Goal: Information Seeking & Learning: Check status

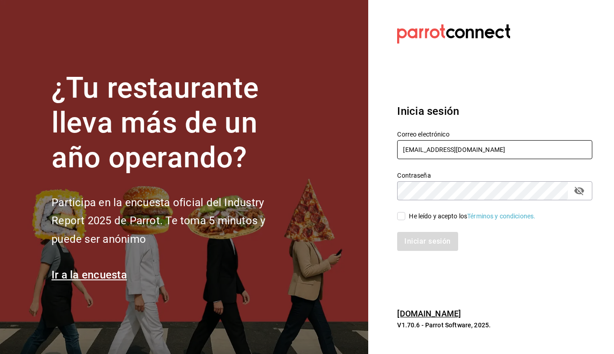
type input "berrinche155@gmail.com"
click at [402, 216] on input "He leído y acepto los Términos y condiciones." at bounding box center [401, 216] width 8 height 8
checkbox input "true"
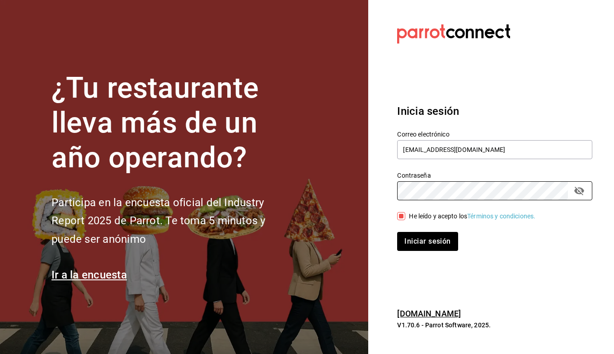
click at [428, 241] on button "Iniciar sesión" at bounding box center [427, 241] width 61 height 19
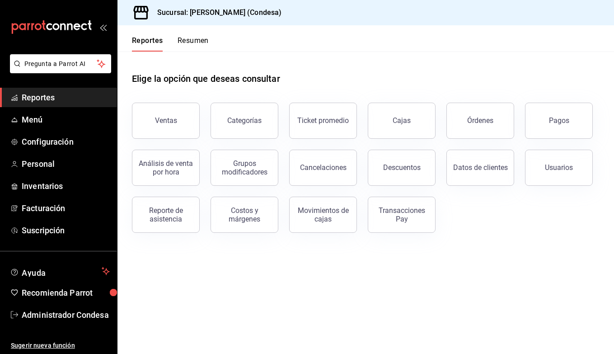
drag, startPoint x: 0, startPoint y: 0, endPoint x: 500, endPoint y: 274, distance: 569.6
click at [500, 274] on main "Elige la opción que deseas consultar Ventas Categorías Ticket promedio Cajas Ór…" at bounding box center [366, 203] width 497 height 303
click at [36, 166] on span "Personal" at bounding box center [66, 164] width 88 height 12
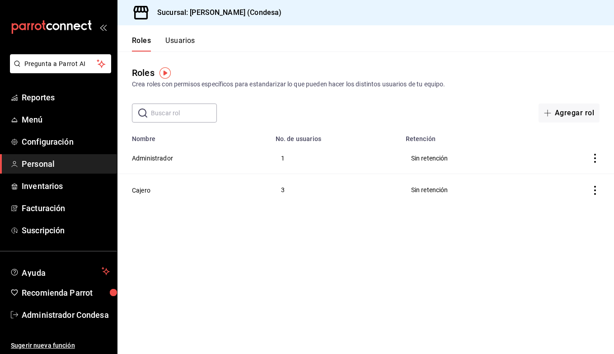
click at [408, 100] on div "Roles Crea roles con permisos específicos para estandarizar lo que pueden hacer…" at bounding box center [366, 87] width 497 height 71
click at [262, 187] on td "Cajero" at bounding box center [194, 190] width 153 height 32
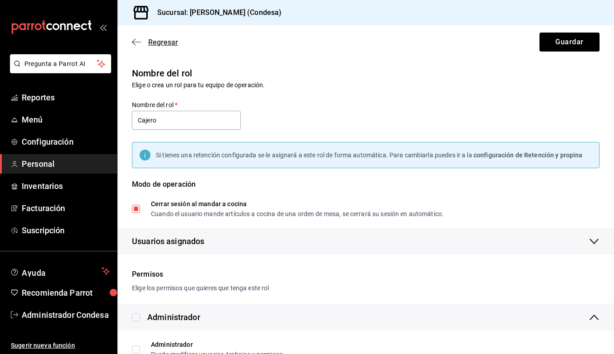
click at [135, 44] on icon "button" at bounding box center [134, 42] width 4 height 7
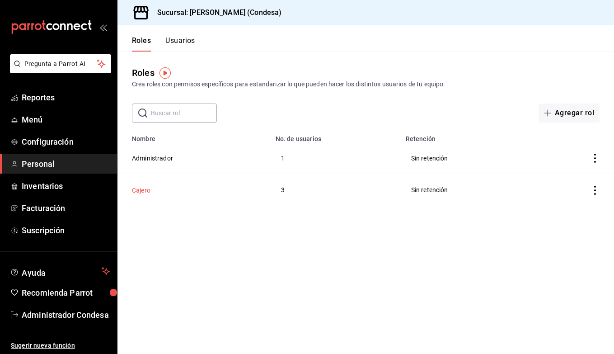
click at [146, 189] on button "Cajero" at bounding box center [141, 190] width 19 height 9
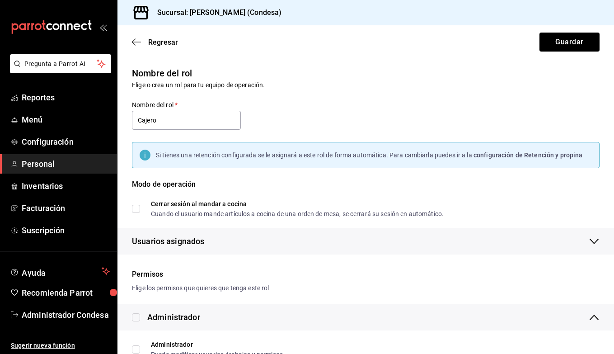
checkbox input "true"
click at [54, 169] on span "Personal" at bounding box center [66, 164] width 88 height 12
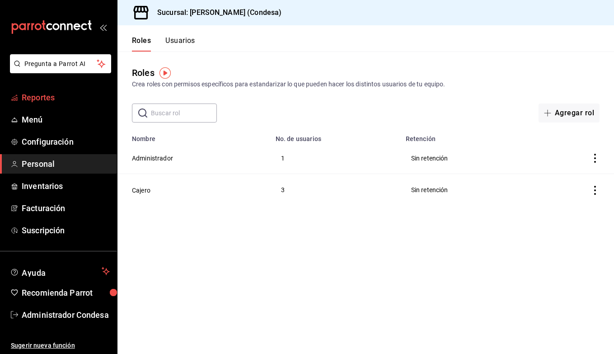
click at [32, 99] on span "Reportes" at bounding box center [66, 97] width 88 height 12
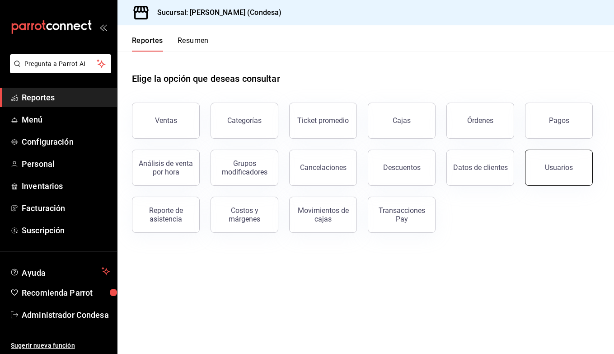
click at [567, 184] on div "Usuarios" at bounding box center [554, 162] width 79 height 47
click at [554, 168] on div "Usuarios" at bounding box center [559, 167] width 28 height 9
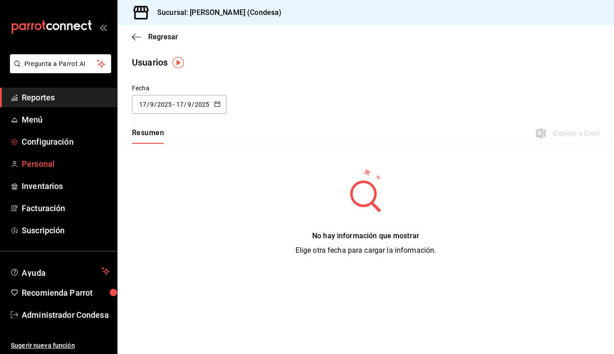
click at [66, 160] on span "Personal" at bounding box center [66, 164] width 88 height 12
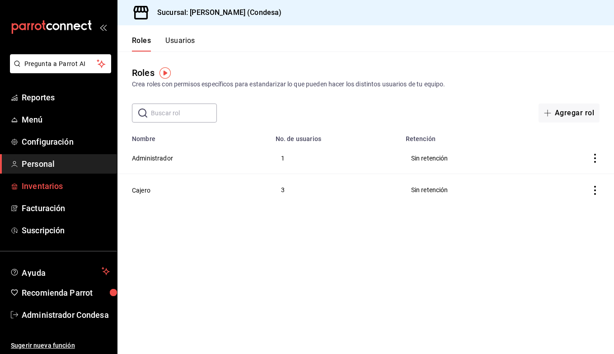
click at [47, 184] on span "Inventarios" at bounding box center [66, 186] width 88 height 12
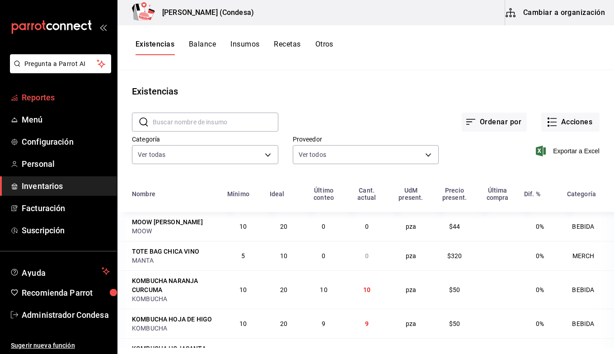
click at [44, 101] on span "Reportes" at bounding box center [66, 97] width 88 height 12
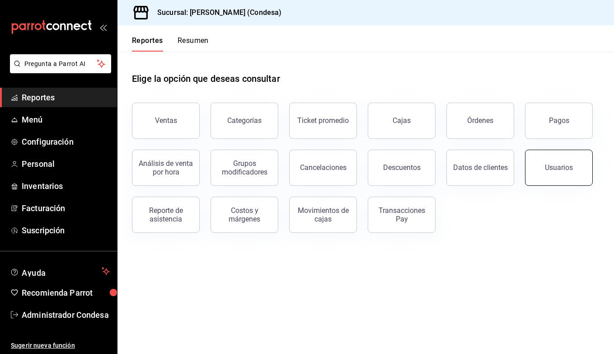
click at [566, 158] on button "Usuarios" at bounding box center [559, 168] width 68 height 36
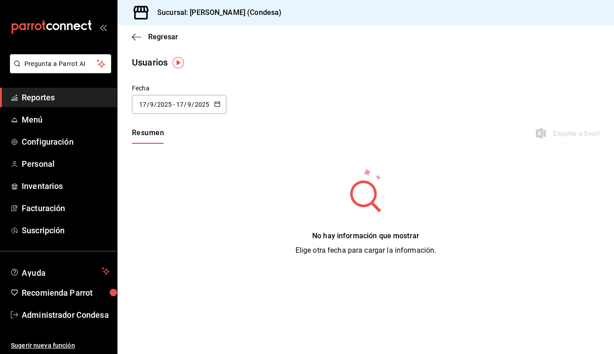
click at [221, 105] on div "[DATE] [DATE] - [DATE] [DATE]" at bounding box center [179, 104] width 95 height 19
click at [175, 187] on li "Mes actual" at bounding box center [174, 194] width 85 height 20
type input "[DATE]"
type input "1"
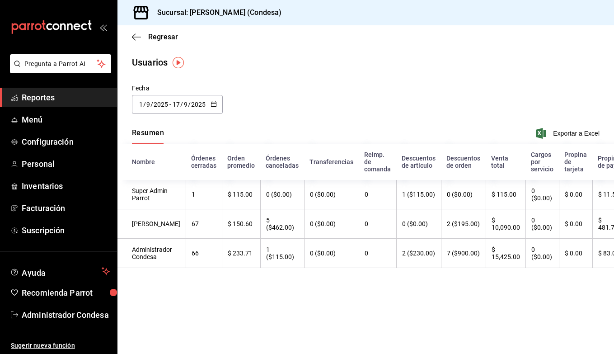
click at [33, 92] on span "Reportes" at bounding box center [66, 97] width 88 height 12
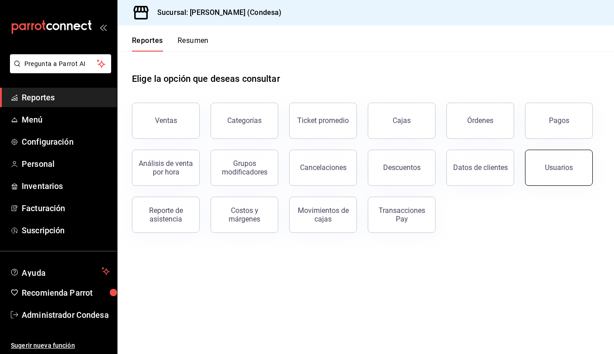
click at [550, 155] on button "Usuarios" at bounding box center [559, 168] width 68 height 36
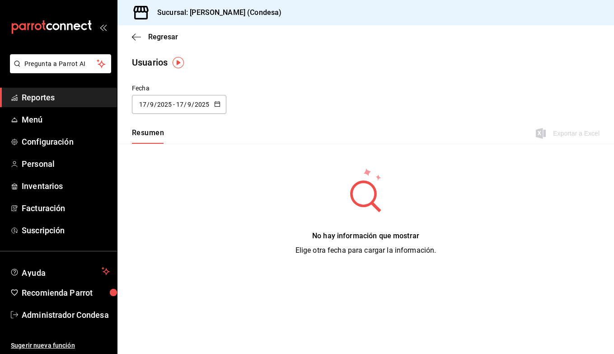
click at [27, 97] on span "Reportes" at bounding box center [66, 97] width 88 height 12
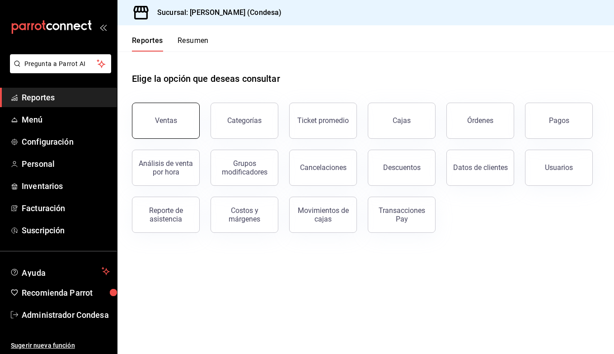
click at [187, 127] on button "Ventas" at bounding box center [166, 121] width 68 height 36
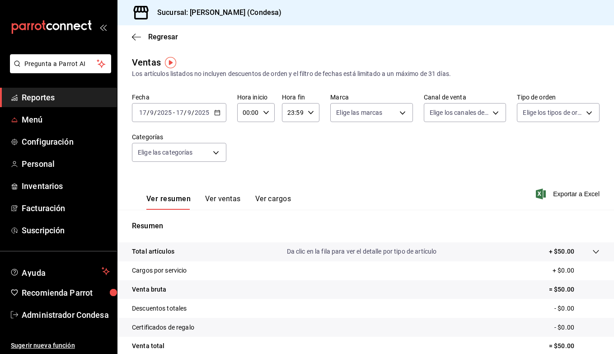
click at [30, 94] on span "Reportes" at bounding box center [66, 97] width 88 height 12
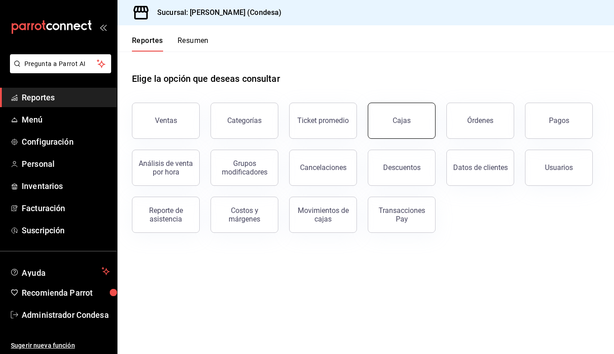
click at [394, 129] on link "Cajas" at bounding box center [402, 121] width 68 height 36
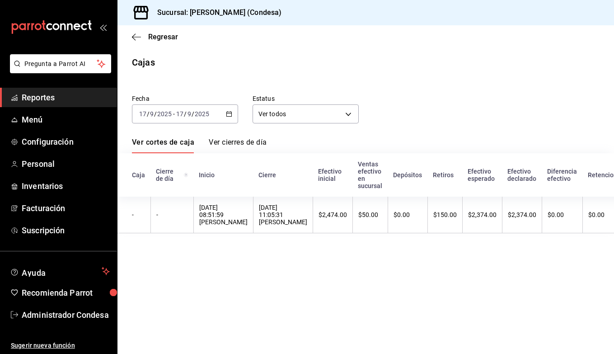
click at [20, 99] on link "Reportes" at bounding box center [58, 97] width 117 height 19
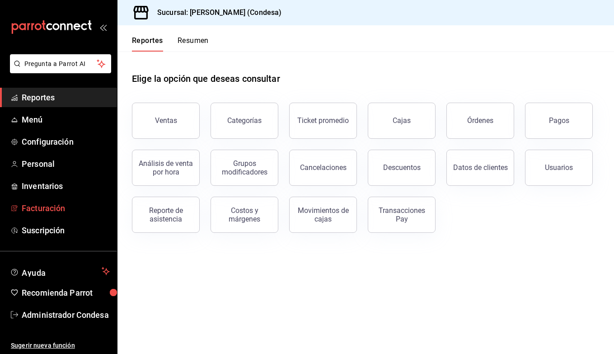
click at [52, 213] on span "Facturación" at bounding box center [66, 208] width 88 height 12
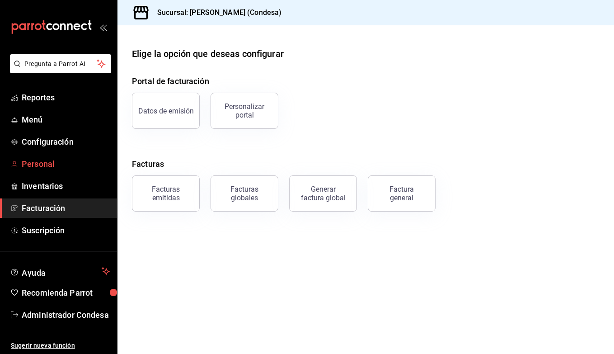
click at [49, 161] on span "Personal" at bounding box center [66, 164] width 88 height 12
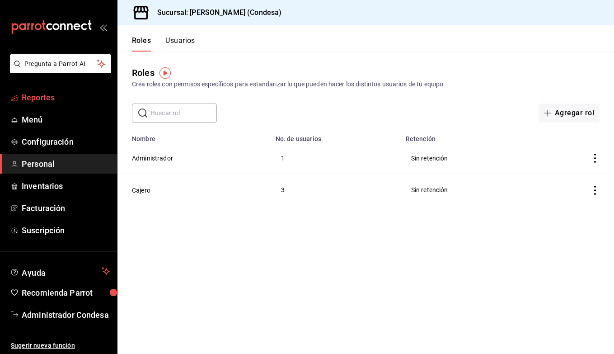
click at [43, 101] on span "Reportes" at bounding box center [66, 97] width 88 height 12
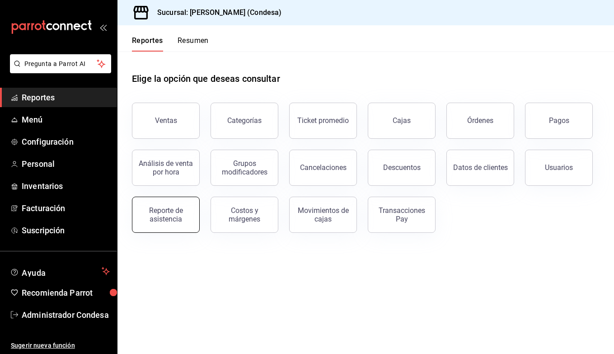
click at [170, 213] on div "Reporte de asistencia" at bounding box center [166, 214] width 56 height 17
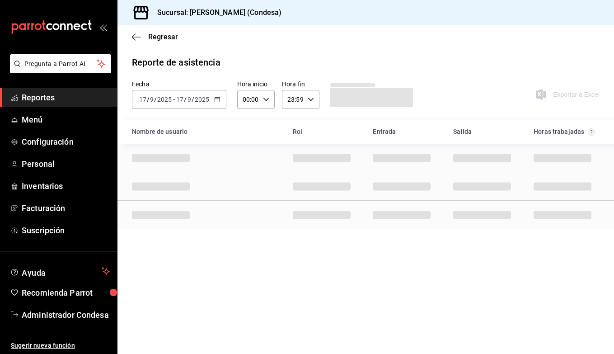
click at [132, 40] on div "Regresar" at bounding box center [366, 36] width 497 height 23
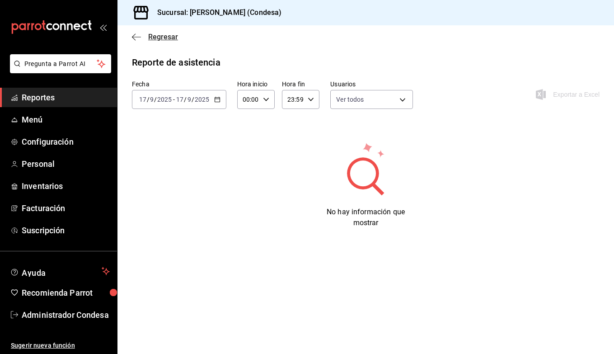
click at [141, 34] on icon "button" at bounding box center [136, 37] width 9 height 8
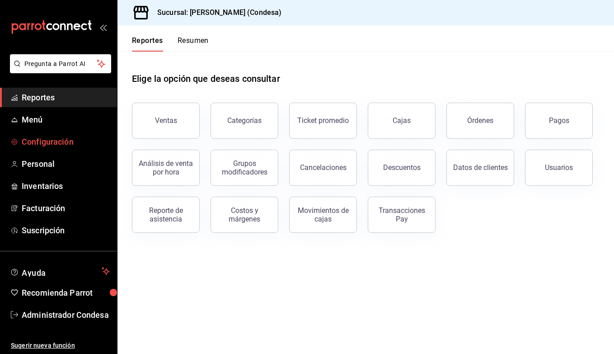
click at [56, 145] on span "Configuración" at bounding box center [66, 142] width 88 height 12
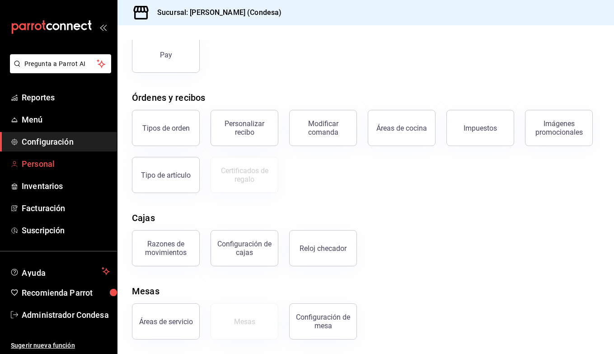
click at [38, 165] on span "Personal" at bounding box center [66, 164] width 88 height 12
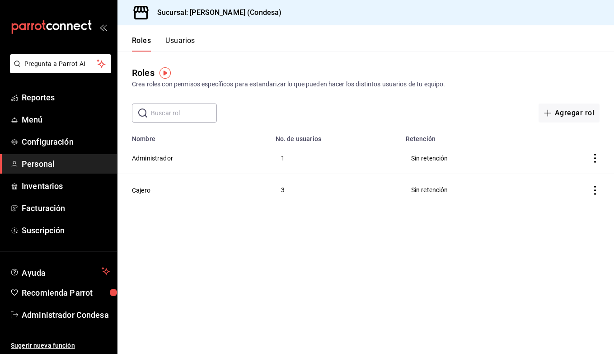
click at [255, 187] on td "Cajero" at bounding box center [194, 190] width 153 height 32
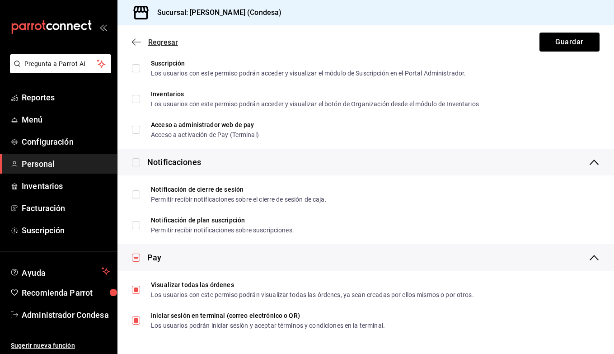
click at [133, 41] on icon "button" at bounding box center [134, 42] width 4 height 7
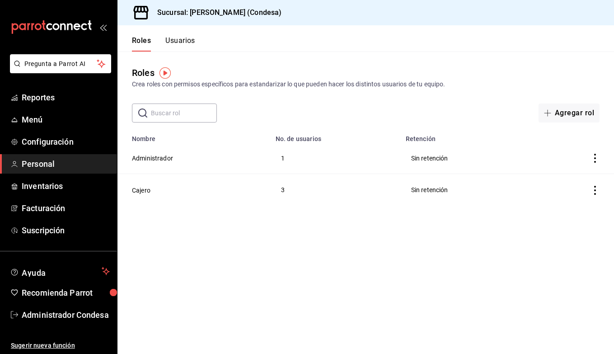
click at [597, 190] on icon "actions" at bounding box center [595, 190] width 9 height 9
click at [419, 237] on div at bounding box center [307, 177] width 614 height 354
click at [596, 157] on icon "actions" at bounding box center [595, 158] width 9 height 9
click at [201, 39] on div at bounding box center [307, 177] width 614 height 354
click at [185, 43] on button "Usuarios" at bounding box center [180, 43] width 30 height 15
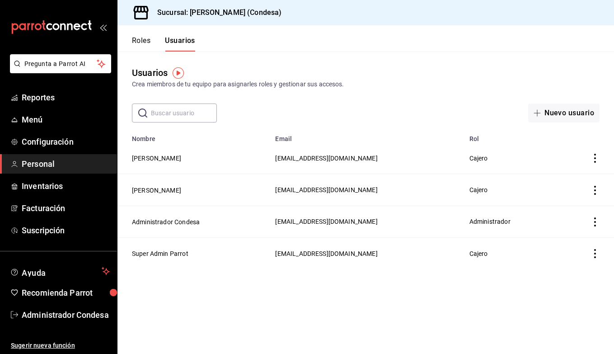
click at [594, 158] on icon "actions" at bounding box center [595, 158] width 9 height 9
click at [416, 146] on div at bounding box center [307, 177] width 614 height 354
click at [416, 162] on td "[EMAIL_ADDRESS][DOMAIN_NAME]" at bounding box center [367, 158] width 194 height 32
click at [378, 155] on span "[EMAIL_ADDRESS][DOMAIN_NAME]" at bounding box center [326, 158] width 102 height 7
click at [275, 158] on span "[EMAIL_ADDRESS][DOMAIN_NAME]" at bounding box center [326, 158] width 102 height 7
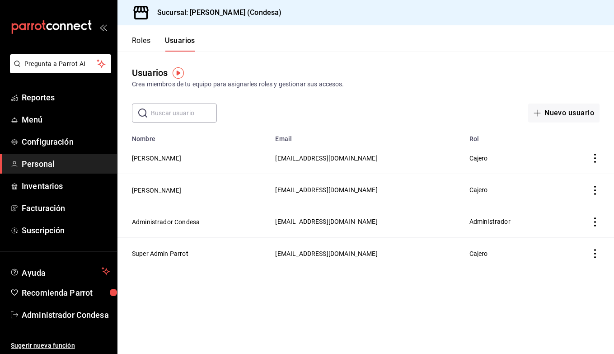
drag, startPoint x: 524, startPoint y: 261, endPoint x: 349, endPoint y: 258, distance: 175.5
click at [349, 258] on tr "Super Admin Parrot [EMAIL_ADDRESS][DOMAIN_NAME] [PERSON_NAME]" at bounding box center [366, 253] width 497 height 32
click at [370, 274] on main "Usuarios Crea miembros de tu equipo para asignarles roles y gestionar sus acces…" at bounding box center [366, 203] width 497 height 303
click at [148, 53] on div "Usuarios Crea miembros de tu equipo para asignarles roles y gestionar sus acces…" at bounding box center [366, 87] width 497 height 71
click at [139, 43] on button "Roles" at bounding box center [141, 43] width 19 height 15
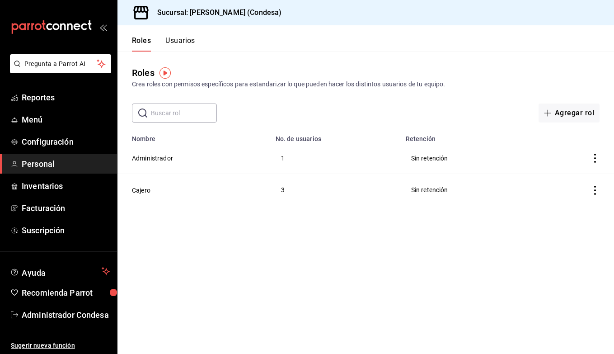
click at [304, 189] on td "3" at bounding box center [335, 190] width 130 height 32
click at [432, 186] on td "Sin retención" at bounding box center [468, 190] width 135 height 32
click at [139, 191] on button "Cajero" at bounding box center [141, 190] width 19 height 9
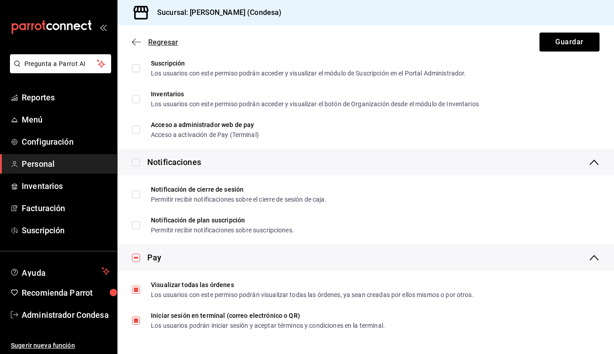
scroll to position [1619, 0]
click at [133, 41] on icon "button" at bounding box center [136, 42] width 9 height 8
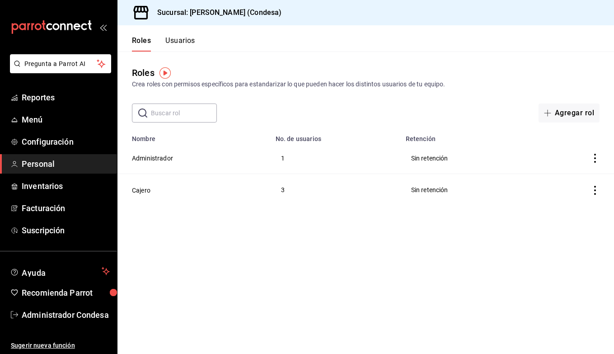
click at [282, 189] on td "3" at bounding box center [335, 190] width 130 height 32
drag, startPoint x: 284, startPoint y: 191, endPoint x: 208, endPoint y: 189, distance: 76.0
click at [208, 189] on tr "[PERSON_NAME] 3 Sin retención" at bounding box center [366, 190] width 497 height 32
click at [182, 45] on button "Usuarios" at bounding box center [180, 43] width 30 height 15
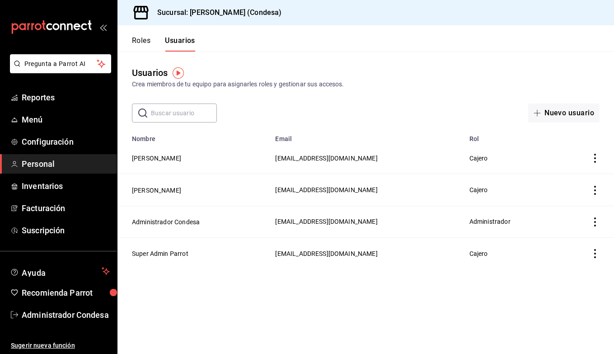
click at [596, 189] on icon "actions" at bounding box center [596, 190] width 2 height 9
click at [479, 189] on div at bounding box center [307, 177] width 614 height 354
click at [488, 189] on span "Cajero" at bounding box center [479, 189] width 19 height 7
drag, startPoint x: 498, startPoint y: 189, endPoint x: 439, endPoint y: 189, distance: 59.2
click at [488, 189] on span "Cajero" at bounding box center [479, 189] width 19 height 7
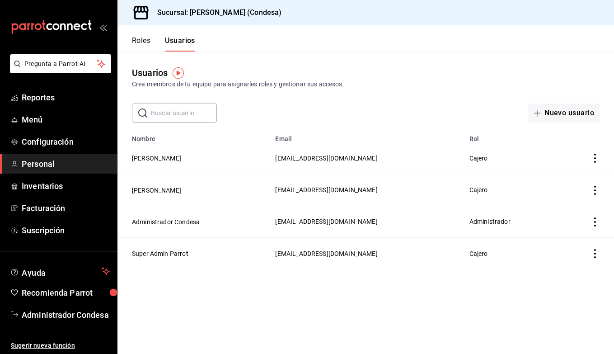
click at [291, 189] on span "[EMAIL_ADDRESS][DOMAIN_NAME]" at bounding box center [326, 189] width 102 height 7
click at [165, 180] on td "[PERSON_NAME]" at bounding box center [194, 190] width 152 height 32
click at [165, 186] on button "[PERSON_NAME]" at bounding box center [156, 190] width 49 height 9
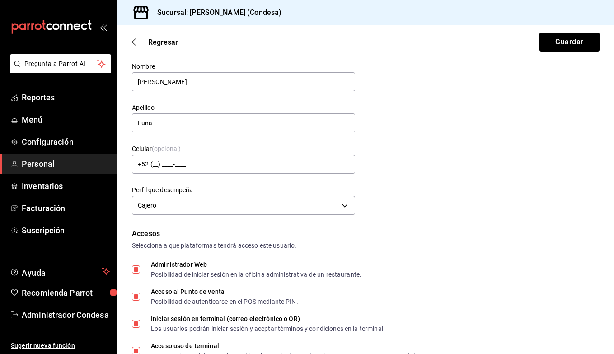
scroll to position [13, 0]
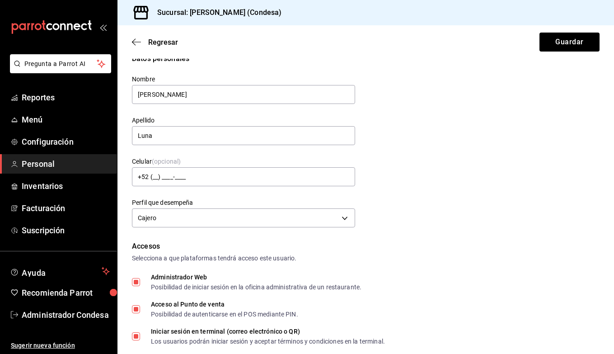
click at [130, 38] on div "Regresar Guardar" at bounding box center [366, 41] width 497 height 33
click at [135, 38] on icon "button" at bounding box center [136, 42] width 9 height 8
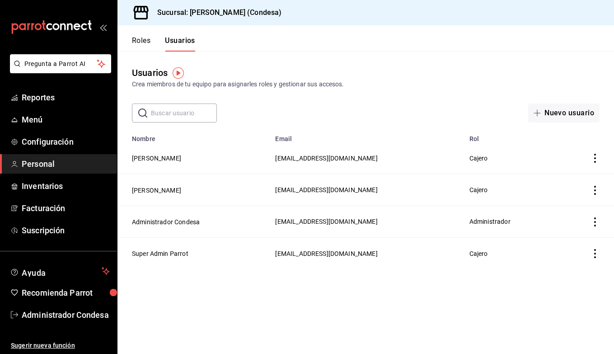
click at [595, 159] on icon "actions" at bounding box center [595, 158] width 9 height 9
click at [425, 168] on div at bounding box center [307, 177] width 614 height 354
click at [145, 154] on button "[PERSON_NAME]" at bounding box center [156, 158] width 49 height 9
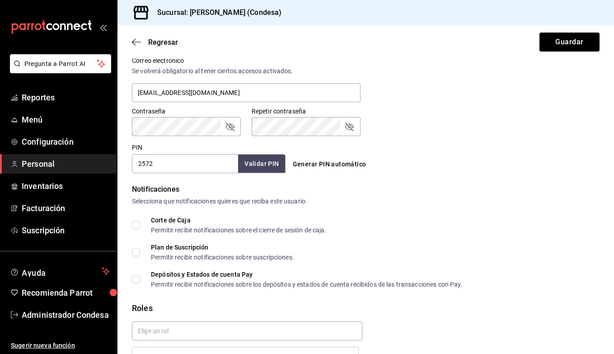
scroll to position [371, 0]
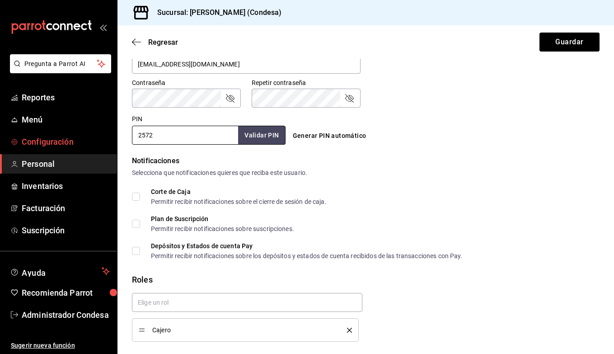
drag, startPoint x: 161, startPoint y: 134, endPoint x: 107, endPoint y: 134, distance: 53.8
click at [107, 134] on div "Pregunta a Parrot AI Reportes Menú Configuración Personal Inventarios Facturaci…" at bounding box center [307, 177] width 614 height 354
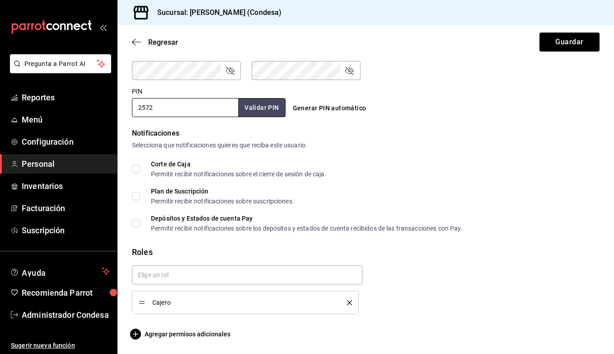
scroll to position [398, 0]
click at [58, 88] on link "Reportes" at bounding box center [58, 97] width 117 height 19
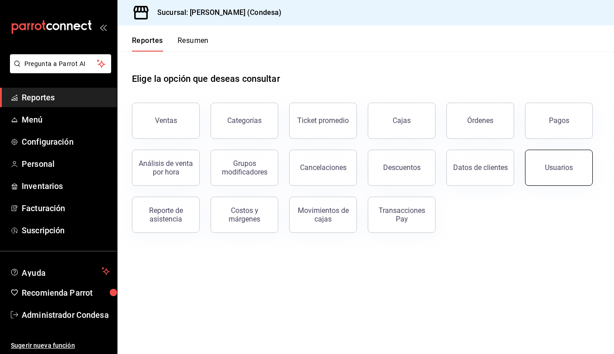
click at [565, 173] on button "Usuarios" at bounding box center [559, 168] width 68 height 36
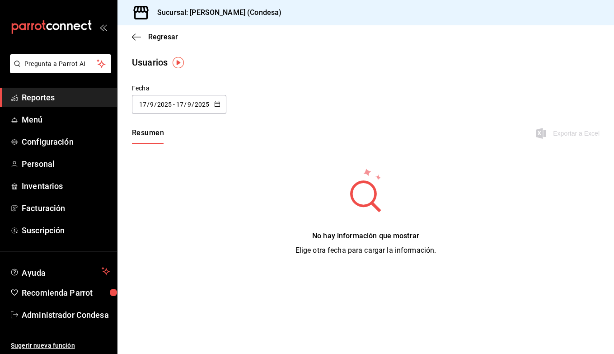
click at [217, 101] on icon "button" at bounding box center [217, 104] width 6 height 6
click at [158, 233] on li "Rango de fechas" at bounding box center [174, 235] width 85 height 20
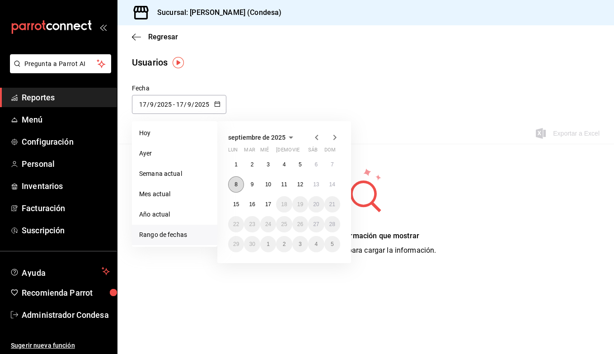
click at [236, 183] on abbr "8" at bounding box center [236, 184] width 3 height 6
click at [236, 205] on abbr "15" at bounding box center [236, 204] width 6 height 6
type input "[DATE]"
type input "8"
type input "[DATE]"
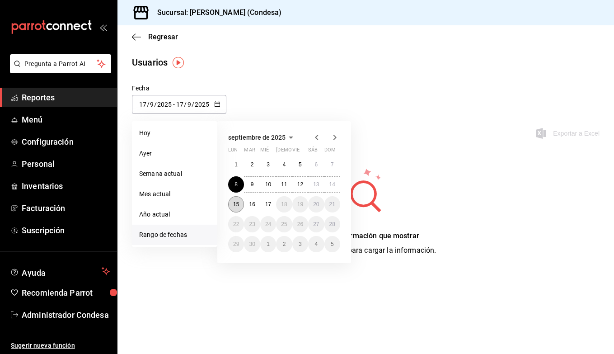
type input "15"
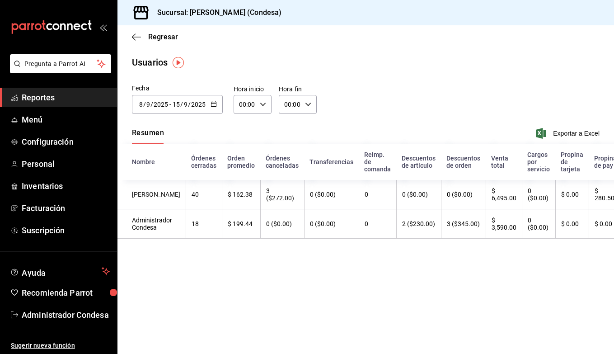
click at [216, 101] on icon "button" at bounding box center [214, 104] width 6 height 6
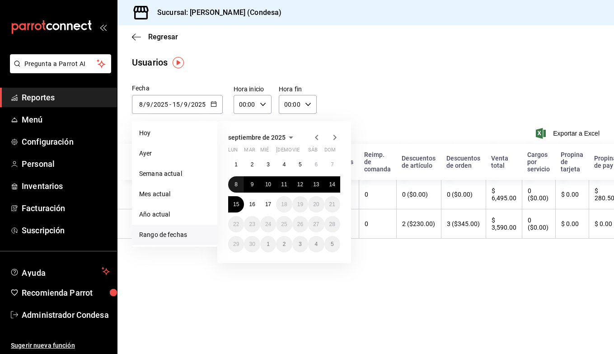
click at [235, 183] on abbr "8" at bounding box center [236, 184] width 3 height 6
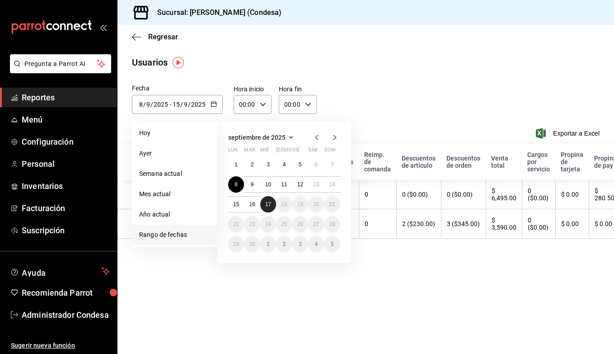
click at [271, 203] on abbr "17" at bounding box center [268, 204] width 6 height 6
type input "[DATE]"
type input "17"
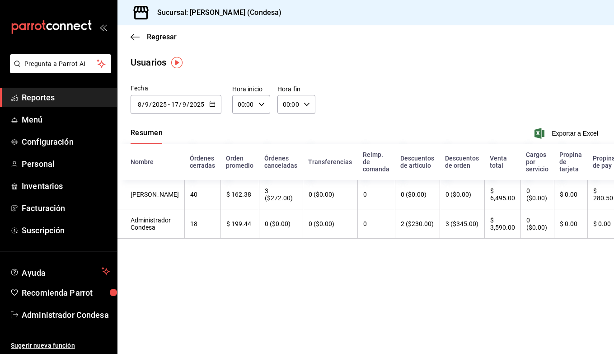
click at [215, 103] on icon "button" at bounding box center [212, 104] width 6 height 6
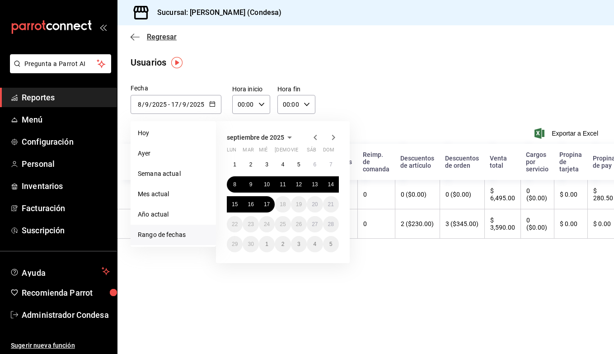
click at [139, 36] on icon "button" at bounding box center [135, 37] width 9 height 8
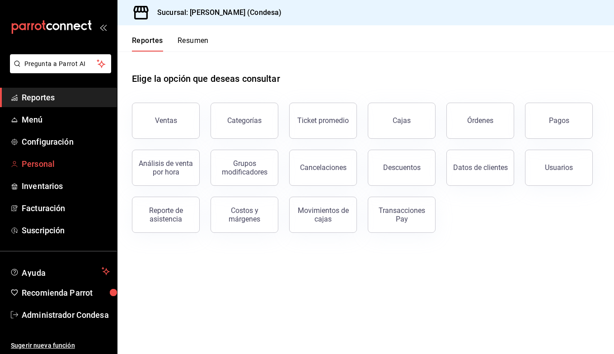
click at [55, 169] on span "Personal" at bounding box center [66, 164] width 88 height 12
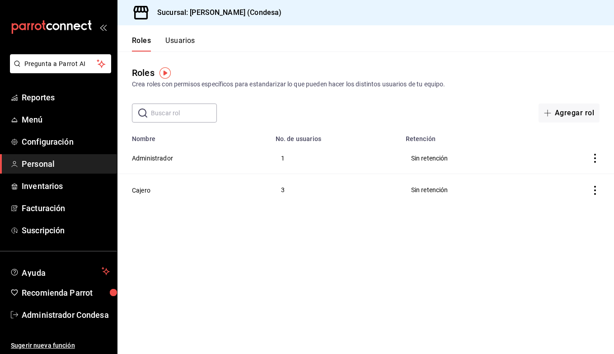
click at [178, 38] on button "Usuarios" at bounding box center [180, 43] width 30 height 15
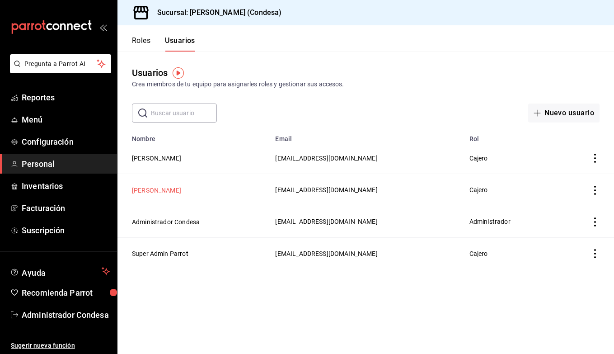
click at [160, 186] on button "[PERSON_NAME]" at bounding box center [156, 190] width 49 height 9
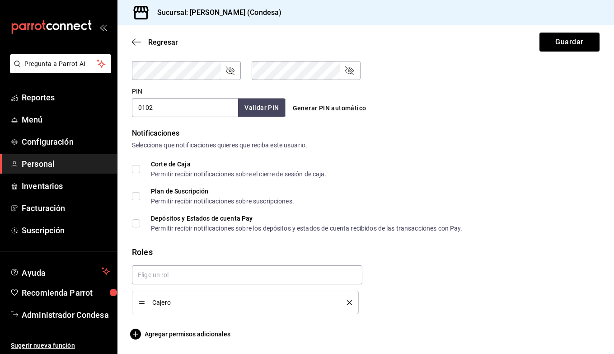
scroll to position [398, 0]
click at [135, 41] on icon "button" at bounding box center [136, 42] width 9 height 8
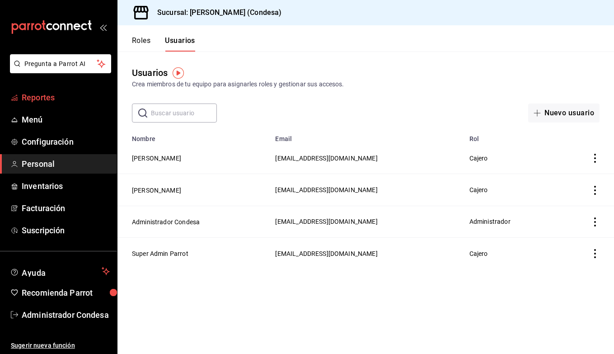
click at [47, 103] on span "Reportes" at bounding box center [66, 97] width 88 height 12
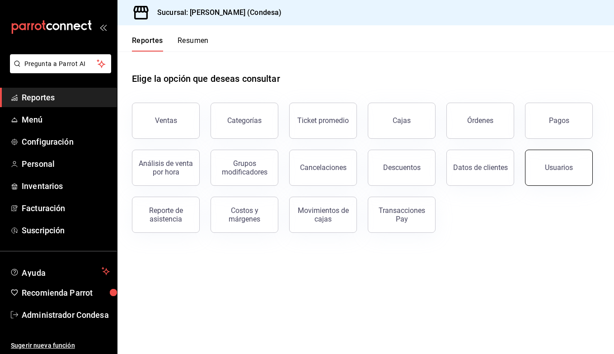
click at [557, 172] on button "Usuarios" at bounding box center [559, 168] width 68 height 36
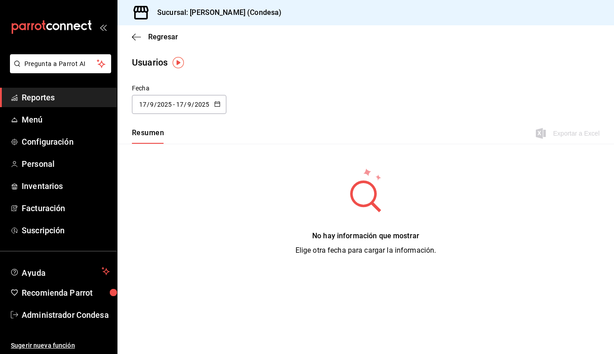
click at [219, 108] on button "button" at bounding box center [217, 105] width 6 height 8
click at [191, 180] on li "Semana actual" at bounding box center [174, 174] width 85 height 20
type input "[DATE]"
type input "14"
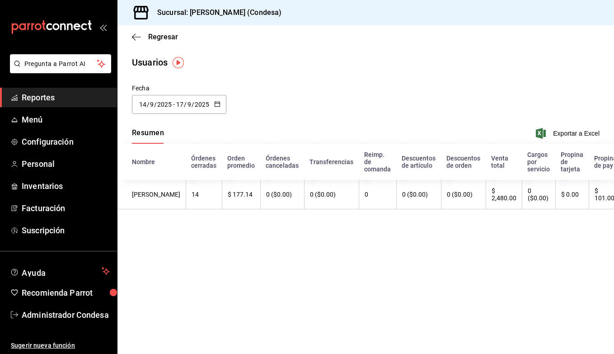
click at [220, 101] on div "[DATE] [DATE] - [DATE] [DATE]" at bounding box center [179, 104] width 95 height 19
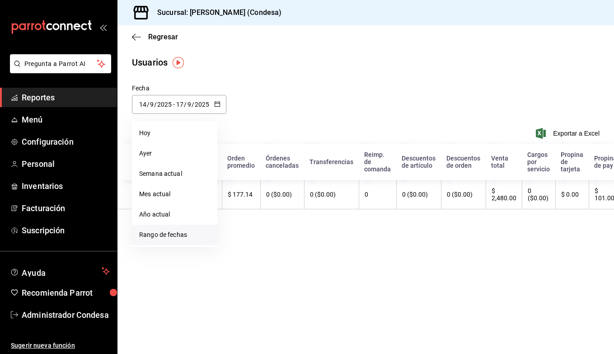
click at [164, 230] on li "Rango de fechas" at bounding box center [174, 235] width 85 height 20
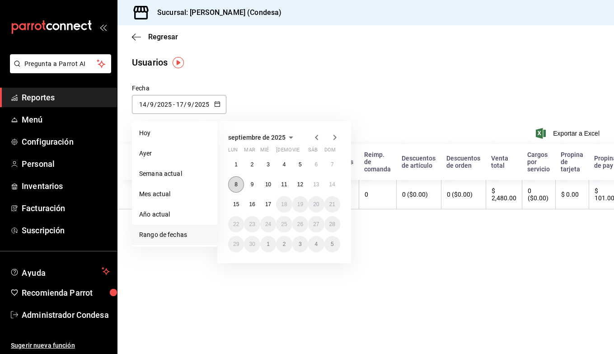
click at [236, 186] on abbr "8" at bounding box center [236, 184] width 3 height 6
click at [267, 202] on abbr "17" at bounding box center [268, 204] width 6 height 6
type input "[DATE]"
type input "8"
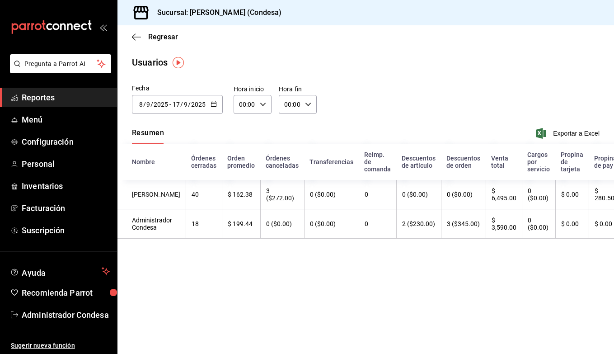
click at [215, 103] on \(Stroke\) "button" at bounding box center [213, 103] width 5 height 0
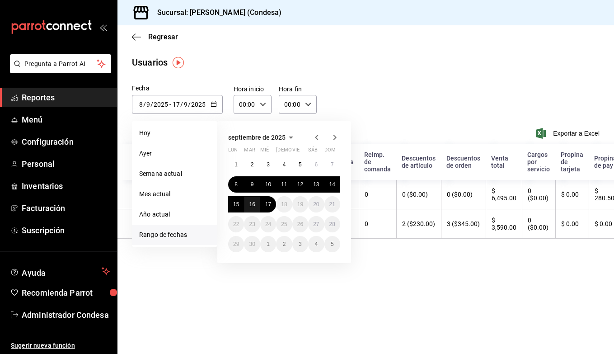
click at [254, 205] on abbr "16" at bounding box center [252, 204] width 6 height 6
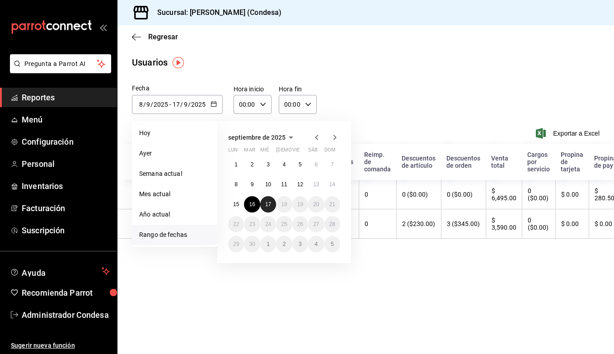
click at [268, 206] on abbr "17" at bounding box center [268, 204] width 6 height 6
type input "[DATE]"
type input "16"
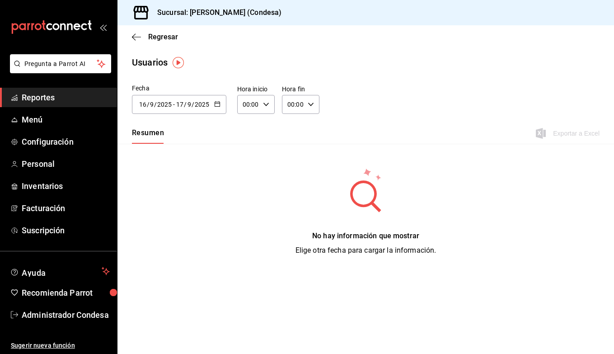
click at [205, 107] on input "2025" at bounding box center [201, 104] width 15 height 7
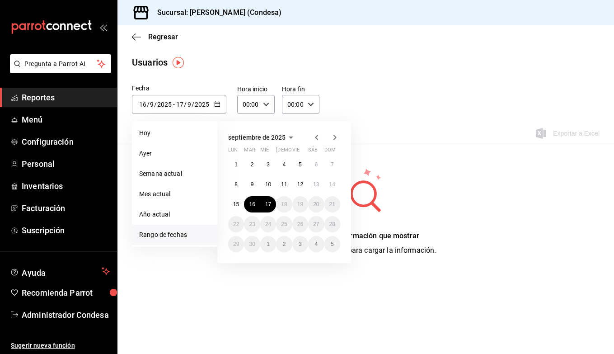
click at [219, 104] on \(Stroke\) "button" at bounding box center [217, 104] width 5 height 5
click at [218, 104] on icon "button" at bounding box center [217, 104] width 6 height 6
click at [165, 135] on li "Hoy" at bounding box center [174, 133] width 85 height 20
type input "[DATE]"
type input "17"
